Goal: Answer question/provide support

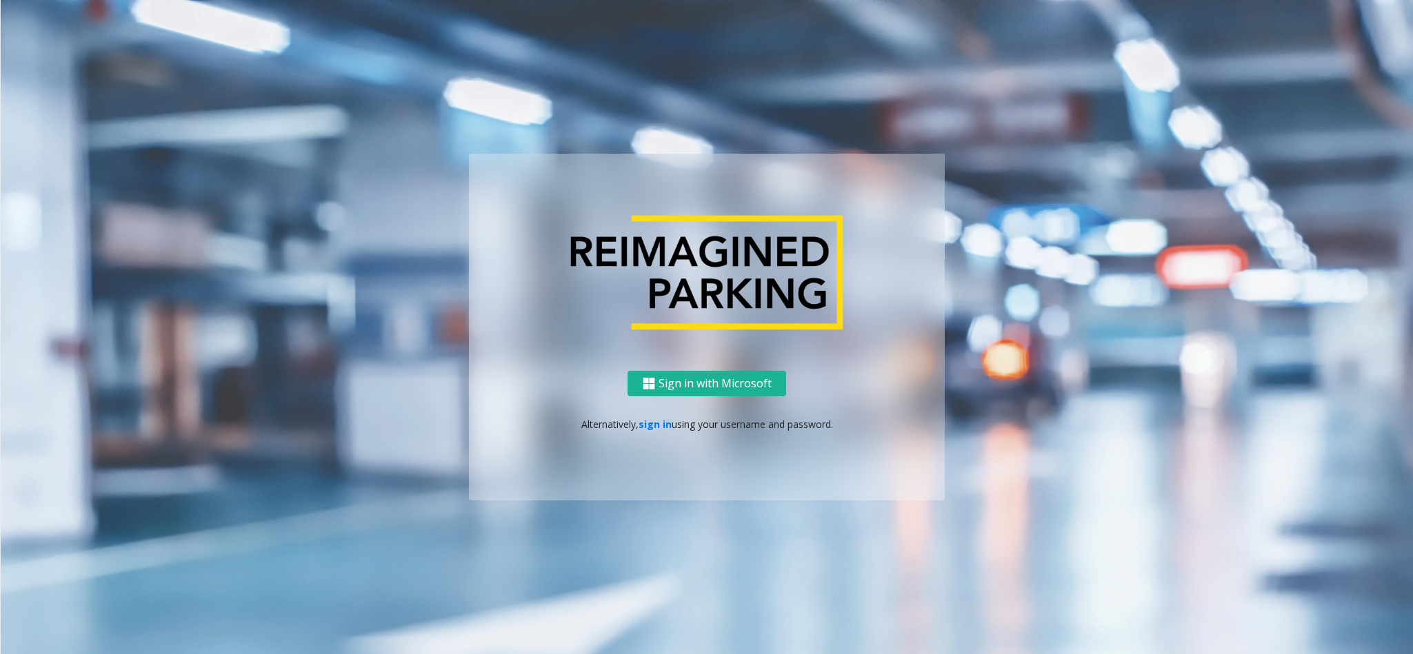
click at [650, 431] on p "Alternatively, sign in using your username and password." at bounding box center [707, 424] width 448 height 14
click at [650, 423] on link "sign in" at bounding box center [654, 424] width 33 height 13
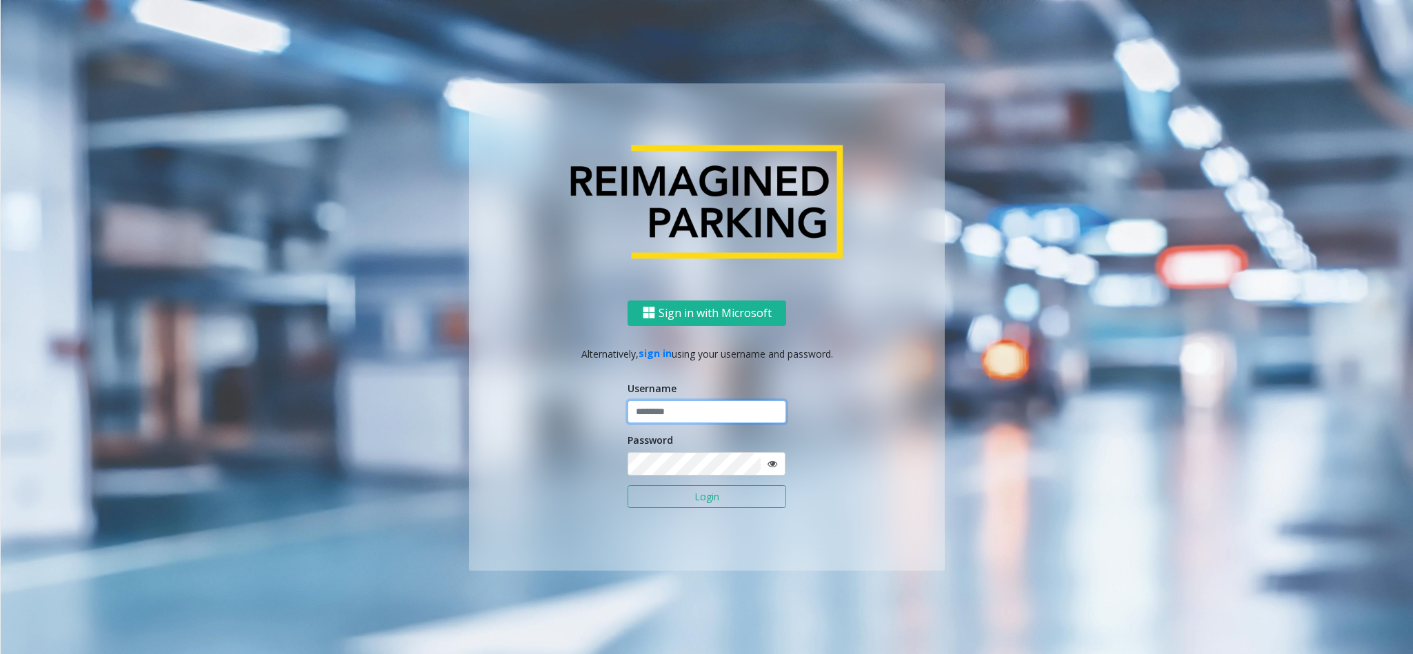
type input "**********"
click at [772, 494] on button "Login" at bounding box center [706, 496] width 159 height 23
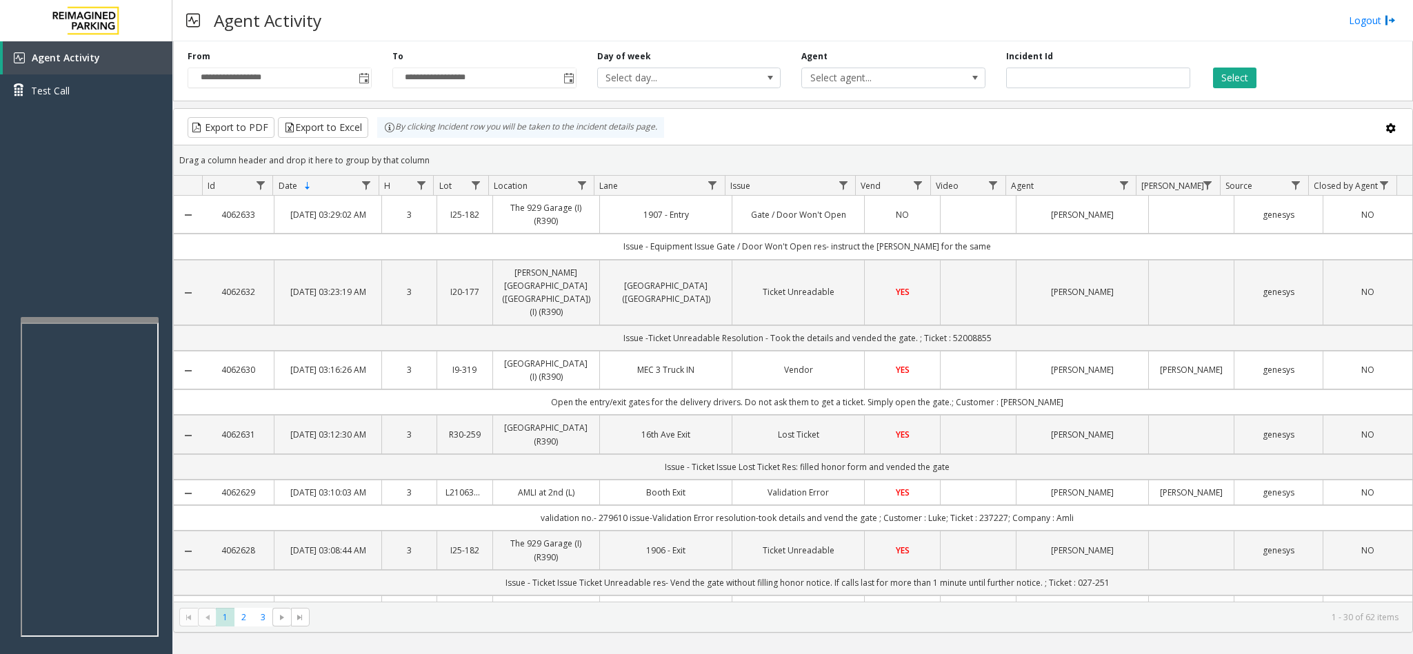
click at [496, 15] on div "Agent Activity Logout" at bounding box center [792, 20] width 1240 height 41
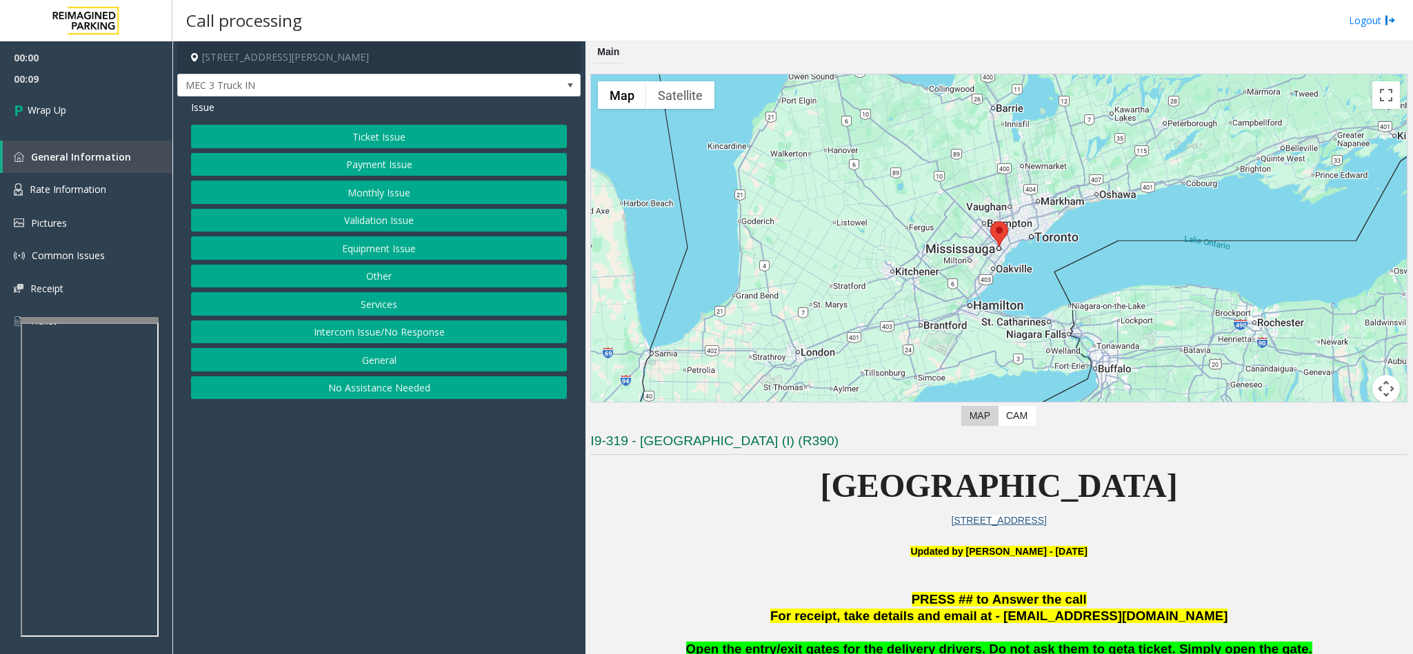
click at [419, 260] on button "Equipment Issue" at bounding box center [379, 248] width 376 height 23
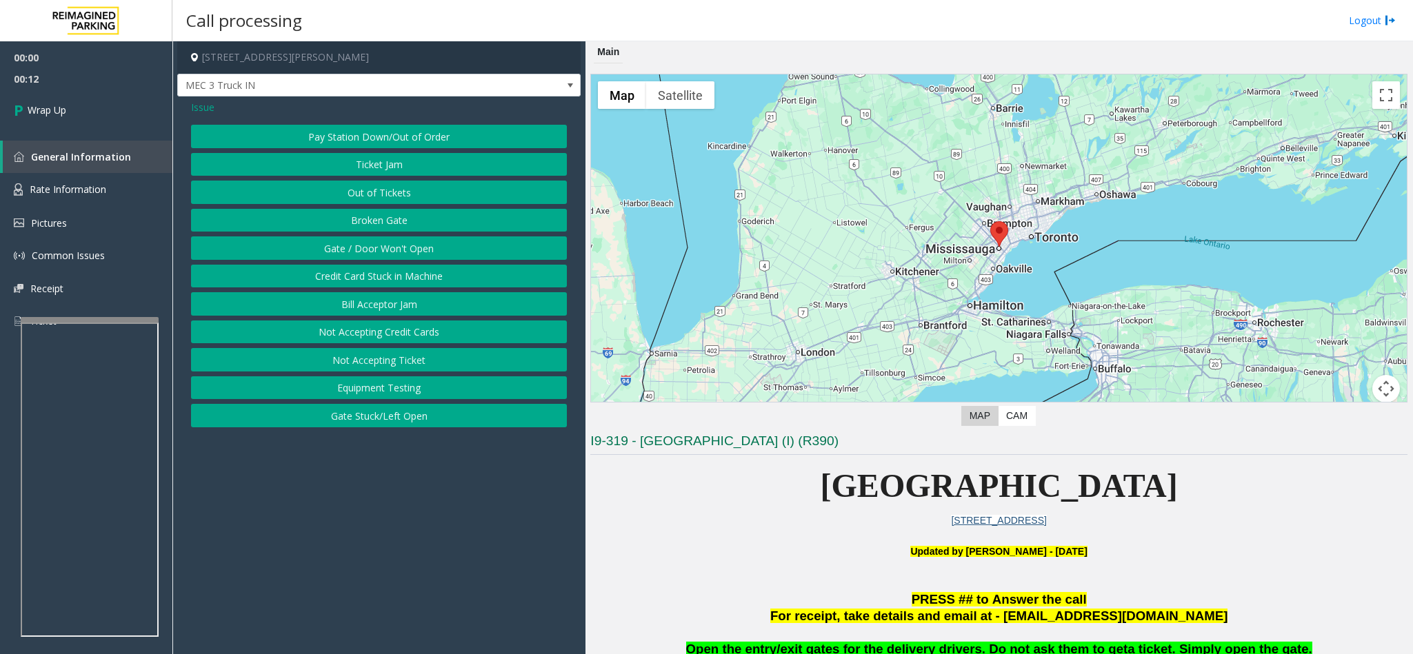
click at [203, 112] on span "Issue" at bounding box center [202, 107] width 23 height 14
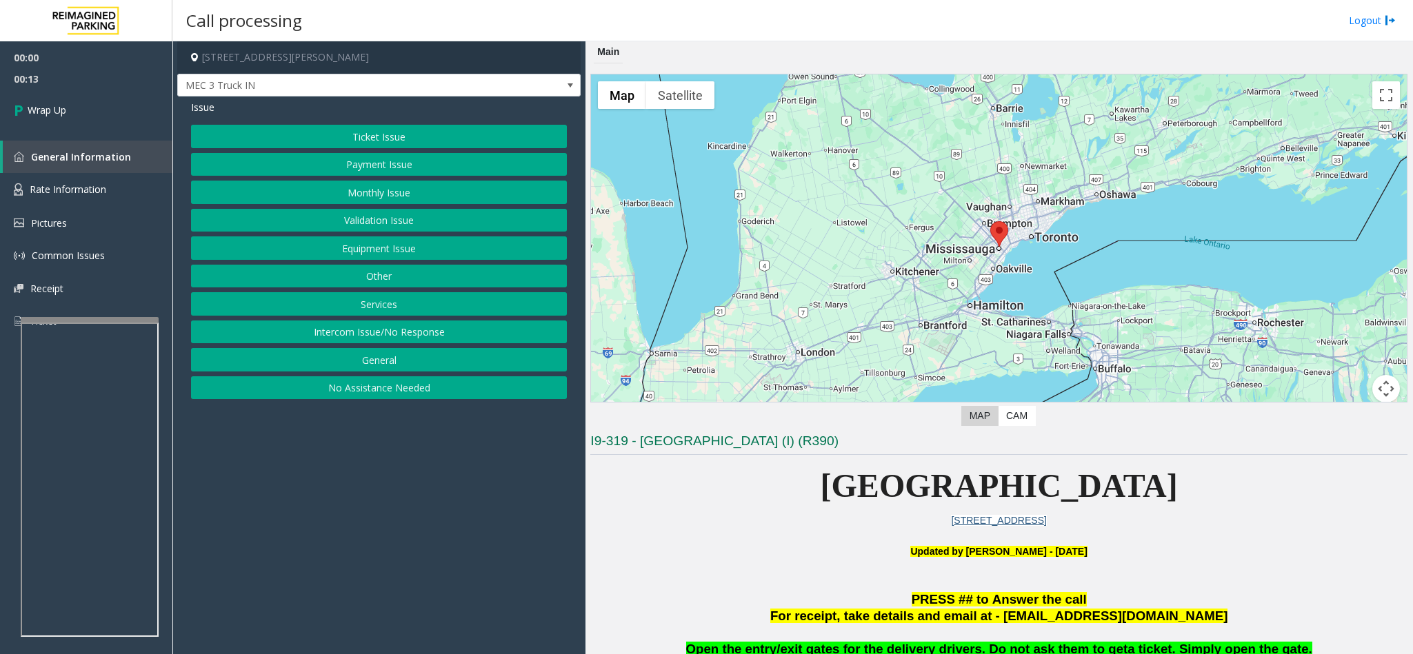
click at [358, 307] on button "Services" at bounding box center [379, 303] width 376 height 23
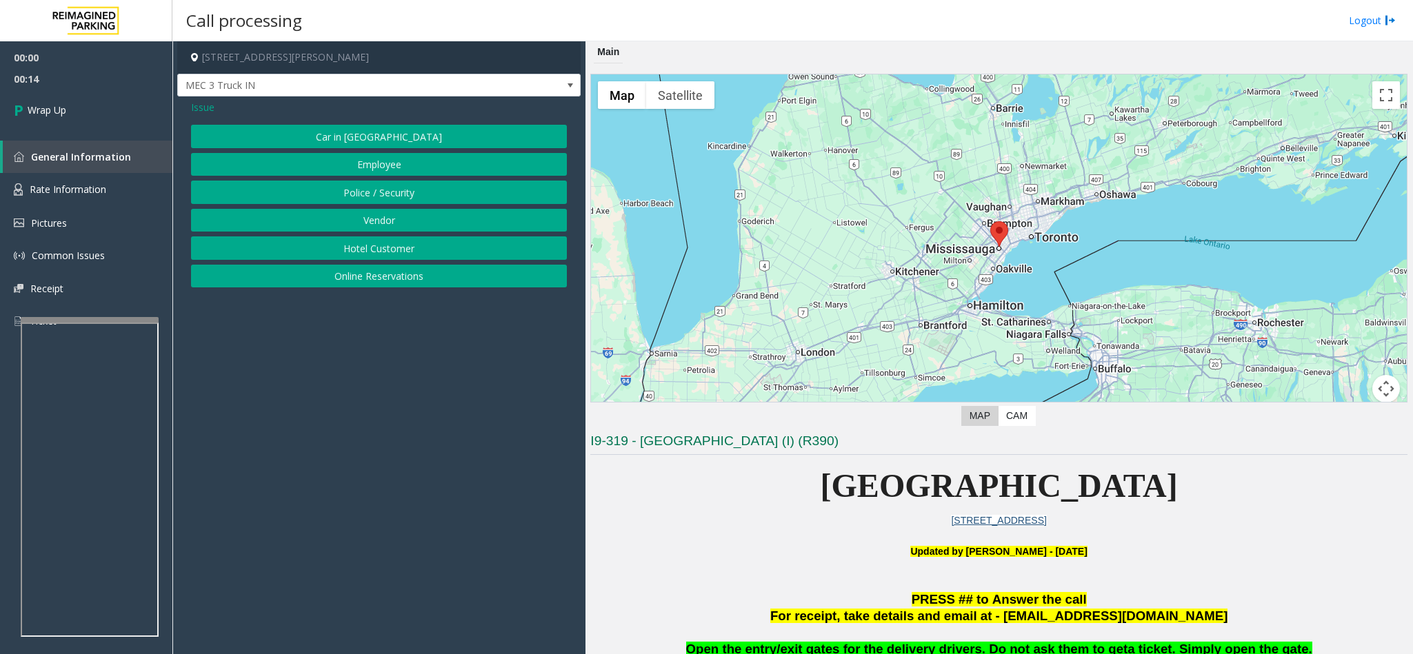
click at [367, 222] on button "Vendor" at bounding box center [379, 220] width 376 height 23
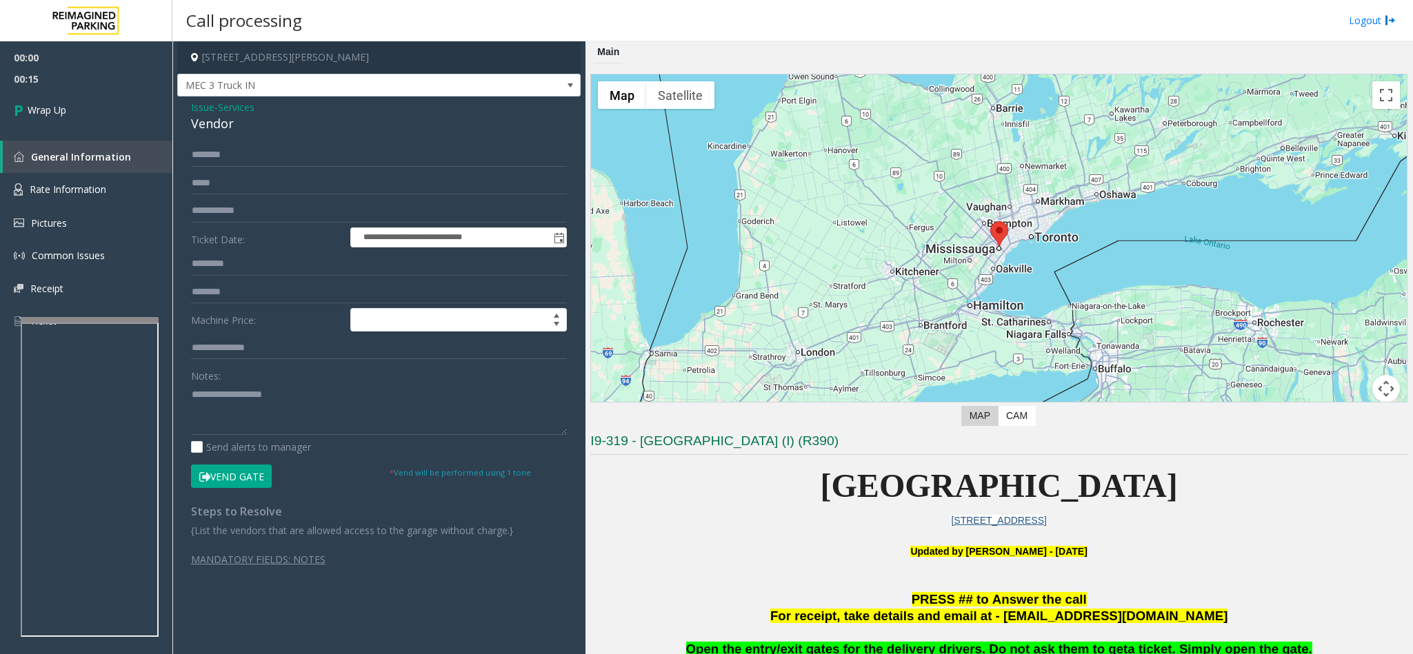
click at [205, 121] on div "Vendor" at bounding box center [379, 123] width 376 height 19
click at [194, 398] on textarea at bounding box center [379, 409] width 376 height 52
click at [271, 404] on textarea at bounding box center [379, 409] width 376 height 52
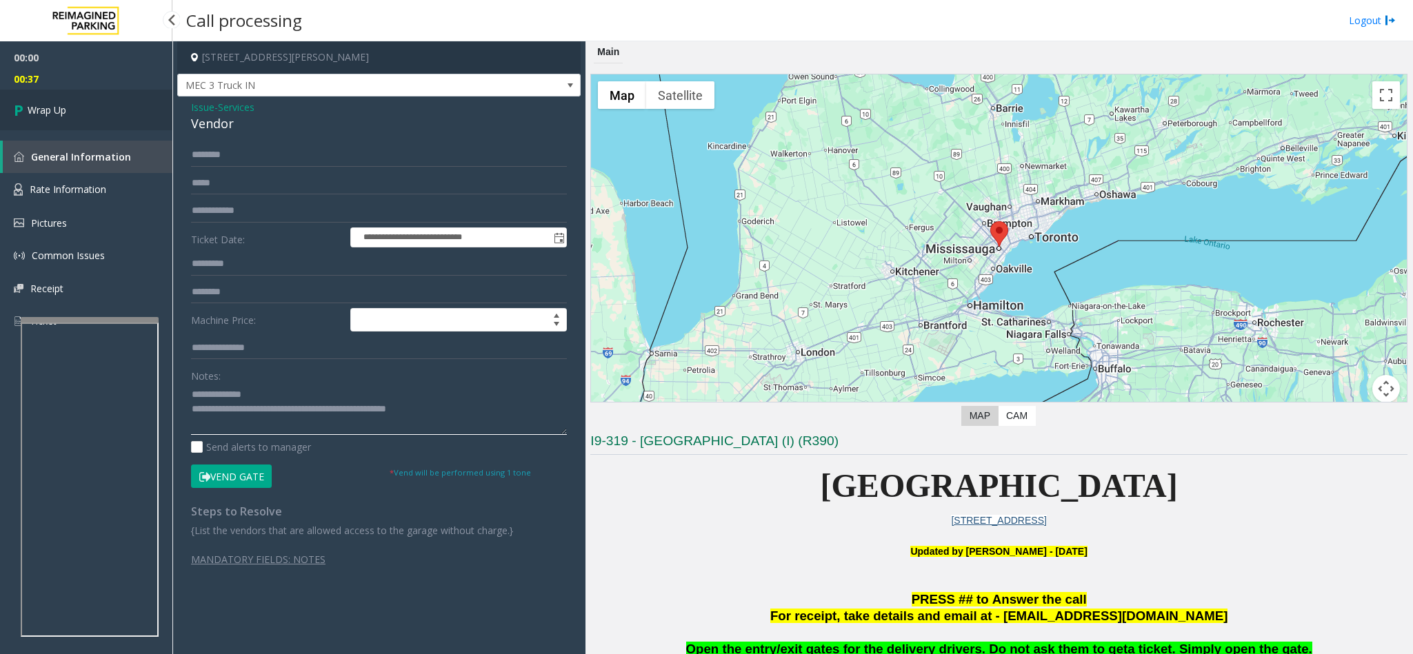
type textarea "**********"
click at [141, 116] on link "Wrap Up" at bounding box center [86, 110] width 172 height 41
